Goal: Transaction & Acquisition: Purchase product/service

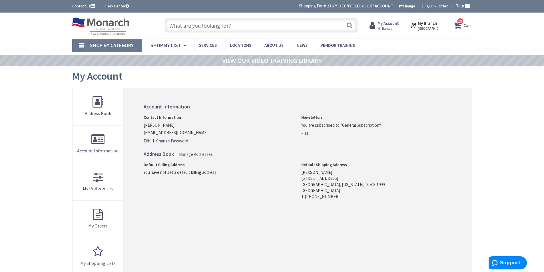
click at [209, 25] on input "text" at bounding box center [261, 25] width 193 height 14
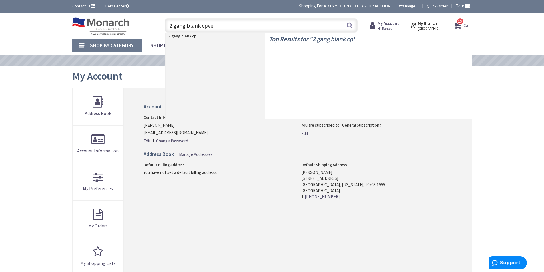
type input "2 gang blank cpver"
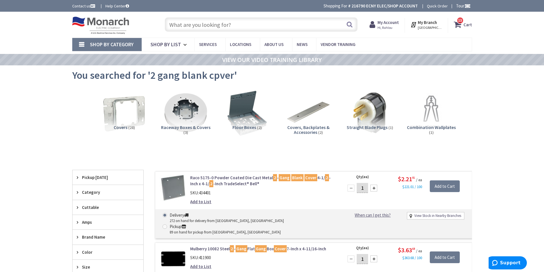
click at [193, 26] on input "text" at bounding box center [261, 24] width 193 height 14
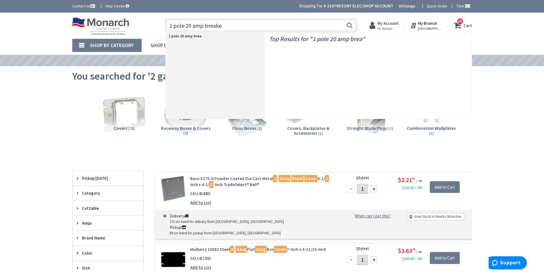
type input "1 pole 20 amp breaker"
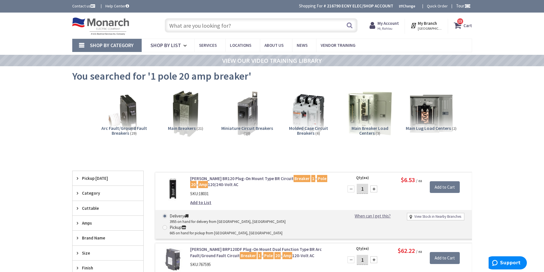
click at [197, 25] on input "text" at bounding box center [261, 25] width 193 height 14
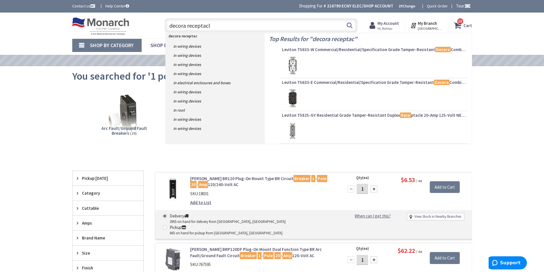
type input "decora receptacle"
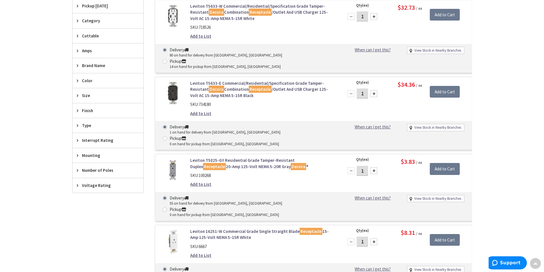
scroll to position [229, 0]
